Goal: Find specific page/section: Find specific page/section

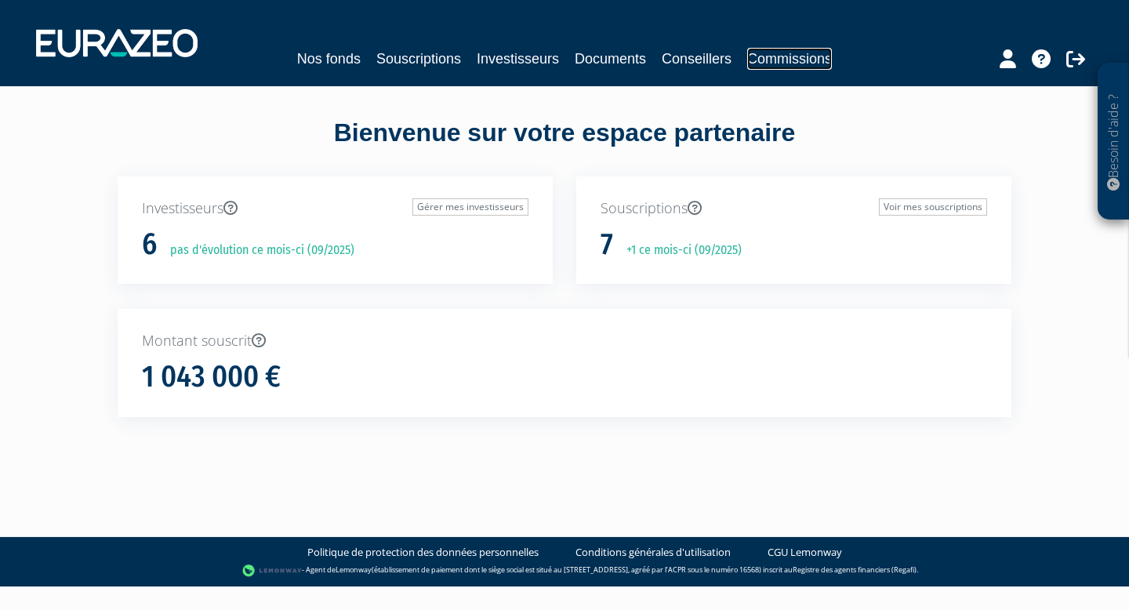
click at [804, 61] on link "Commissions" at bounding box center [789, 59] width 85 height 22
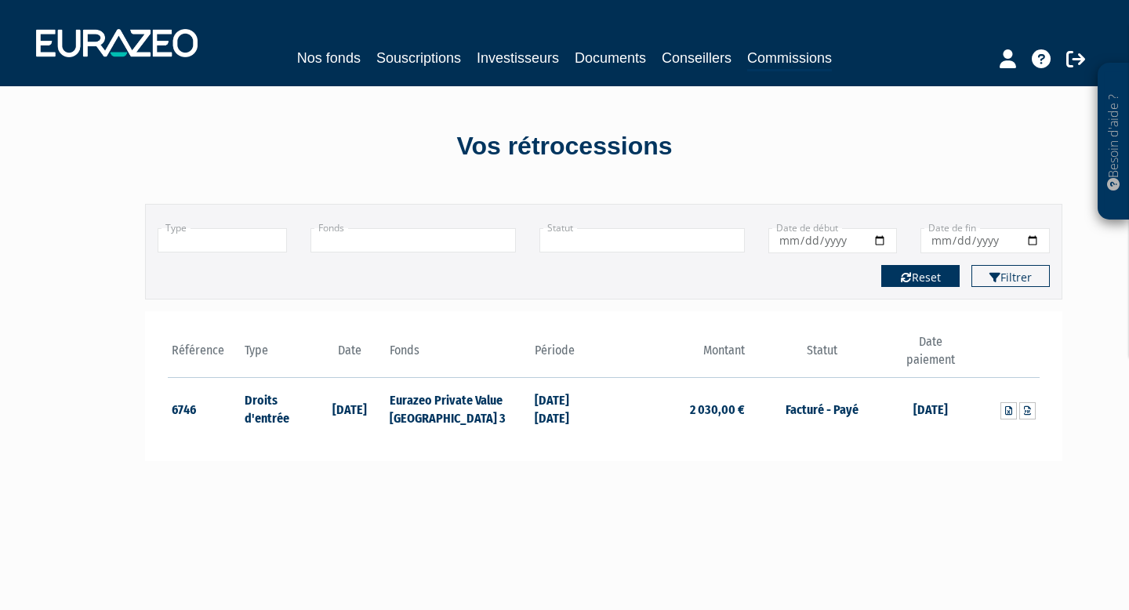
click at [936, 269] on button "Reset" at bounding box center [920, 276] width 78 height 22
type input "+"
